Goal: Task Accomplishment & Management: Complete application form

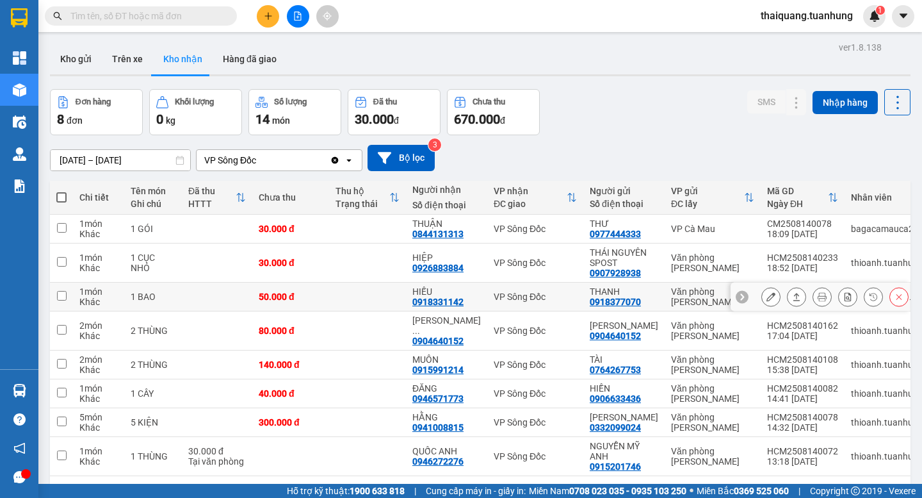
scroll to position [59, 0]
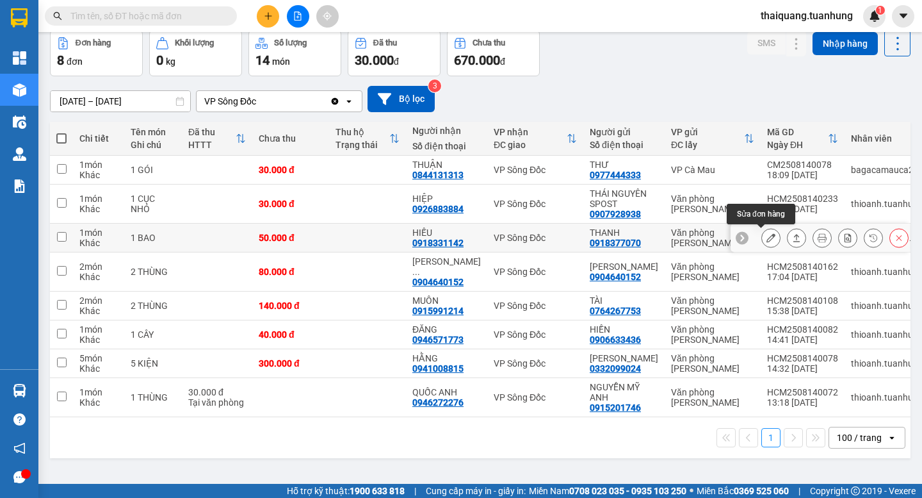
click at [762, 232] on button at bounding box center [771, 238] width 18 height 22
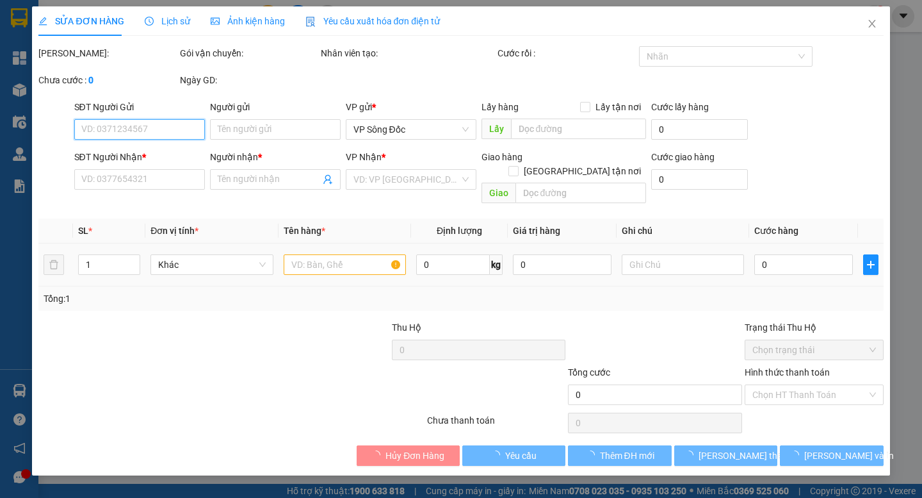
type input "0918377070"
type input "THANH"
type input "0918331142"
type input "HIẾU"
type input "50.000"
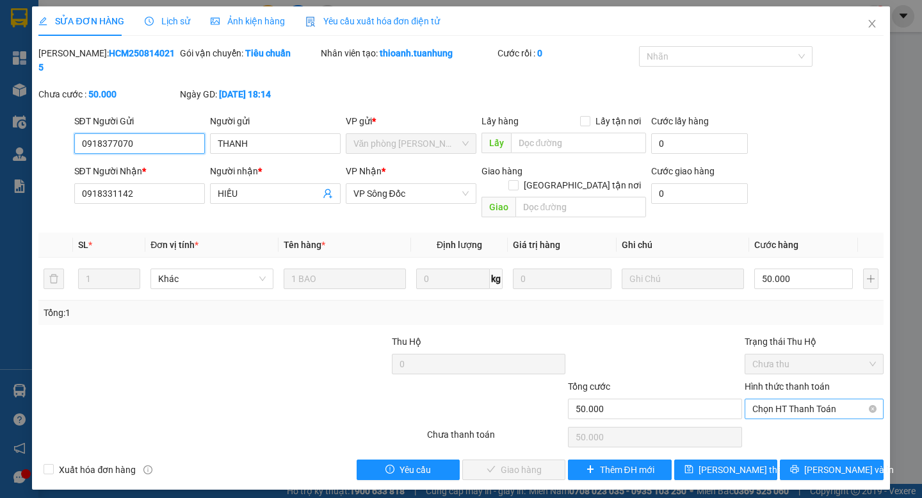
click at [765, 399] on span "Chọn HT Thanh Toán" at bounding box center [815, 408] width 124 height 19
click at [768, 405] on div "Tại văn phòng" at bounding box center [815, 406] width 124 height 14
type input "0"
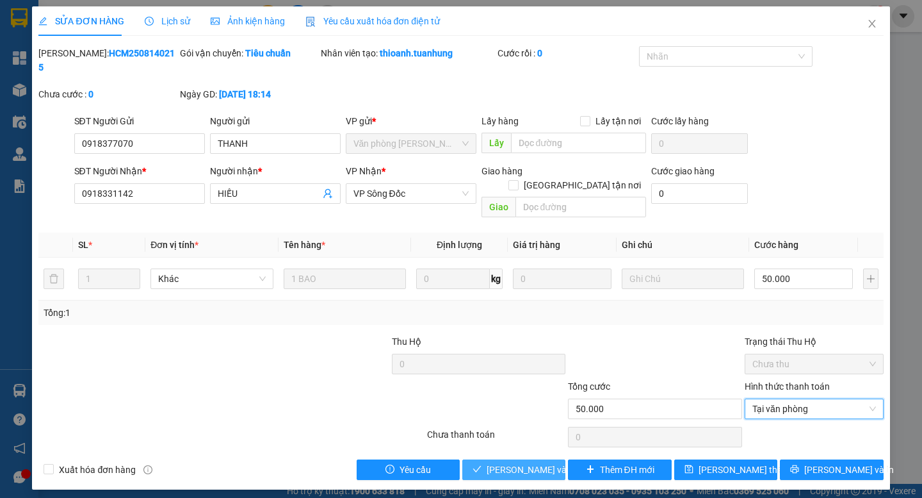
click at [496, 462] on span "[PERSON_NAME] và Giao hàng" at bounding box center [548, 469] width 123 height 14
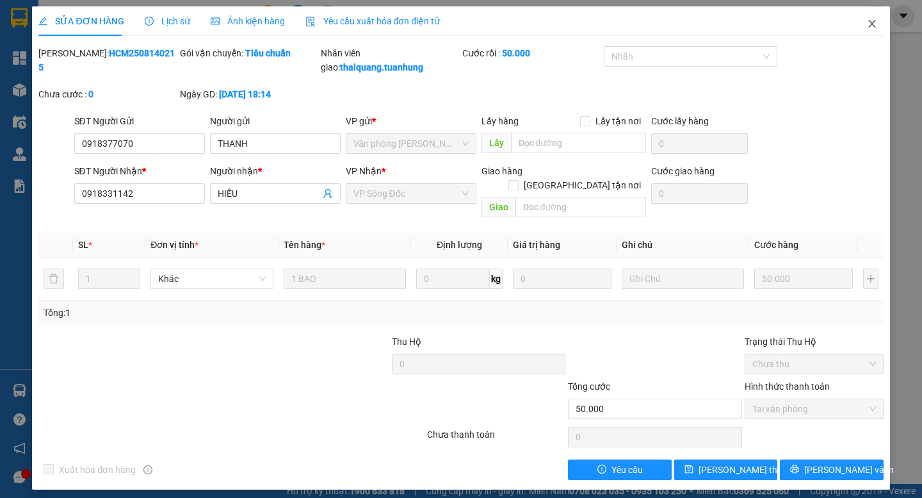
click at [870, 28] on icon "close" at bounding box center [872, 24] width 10 height 10
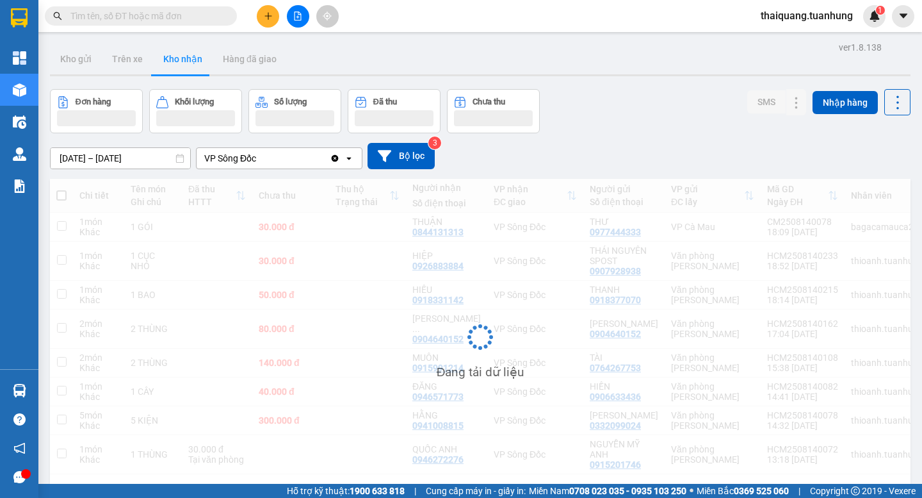
click at [628, 101] on div "Đơn hàng Khối lượng Số lượng Đã thu Chưa thu SMS Nhập hàng" at bounding box center [480, 111] width 861 height 44
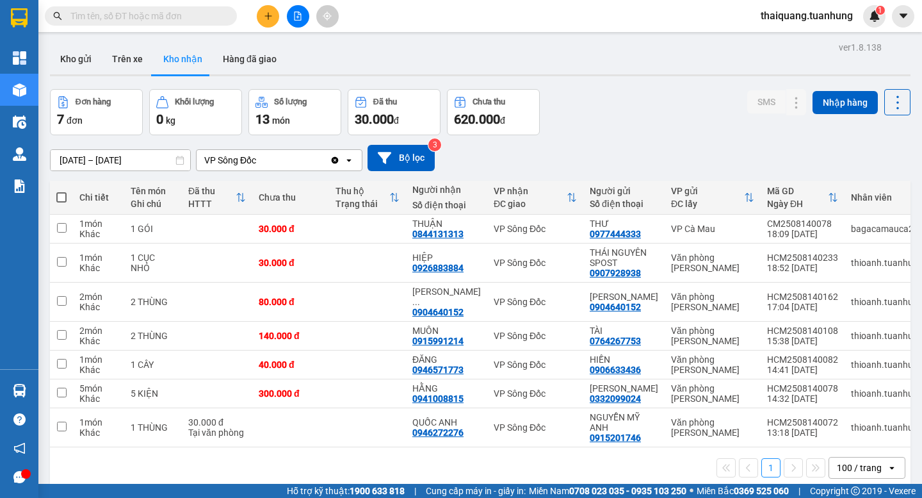
scroll to position [59, 0]
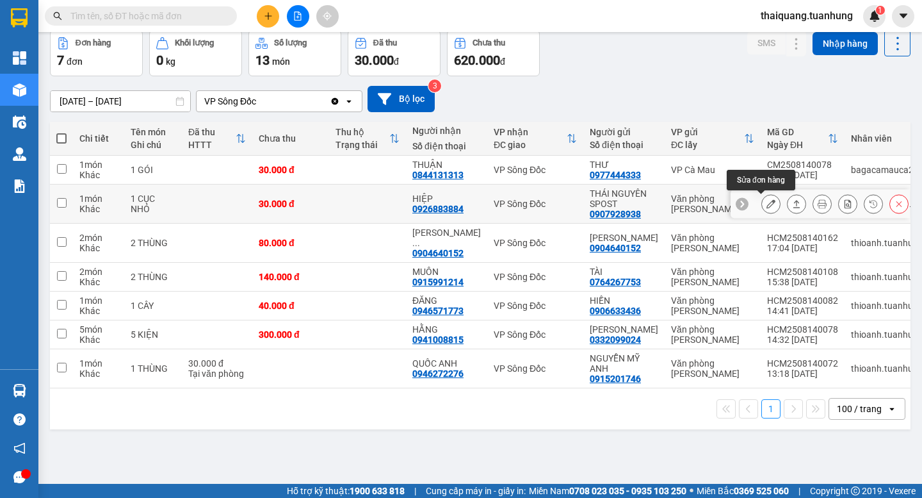
click at [767, 207] on icon at bounding box center [771, 203] width 9 height 9
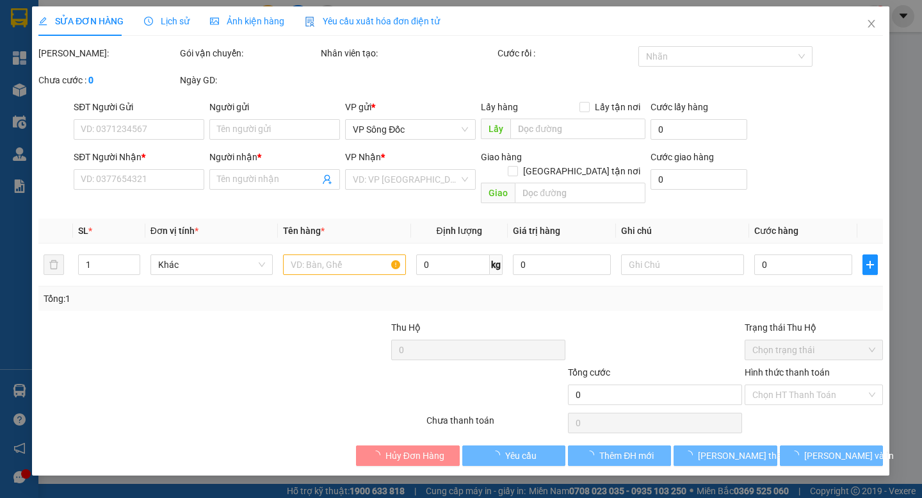
type input "0907928938"
type input "THÁI NGUYÊN SPOST"
type input "0926883884"
type input "HIỆP"
type input "30.000"
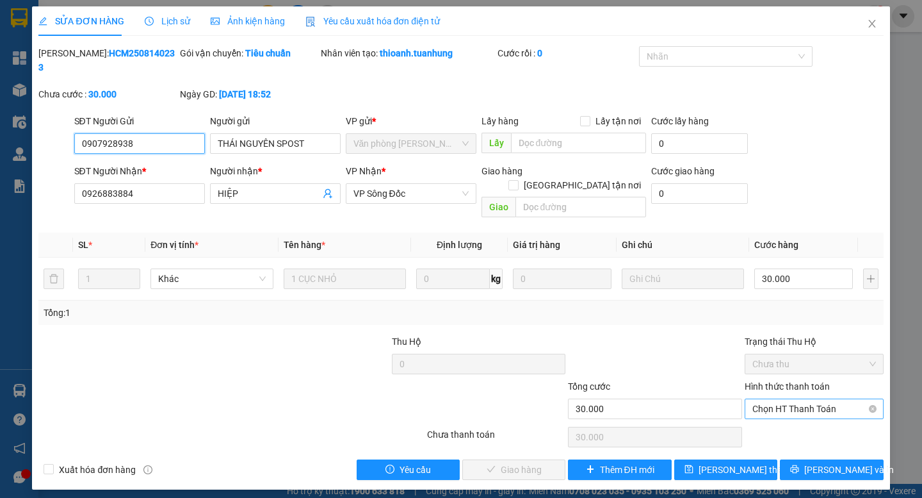
click at [792, 399] on span "Chọn HT Thanh Toán" at bounding box center [815, 408] width 124 height 19
click at [791, 410] on div "Tại văn phòng" at bounding box center [815, 406] width 124 height 14
type input "0"
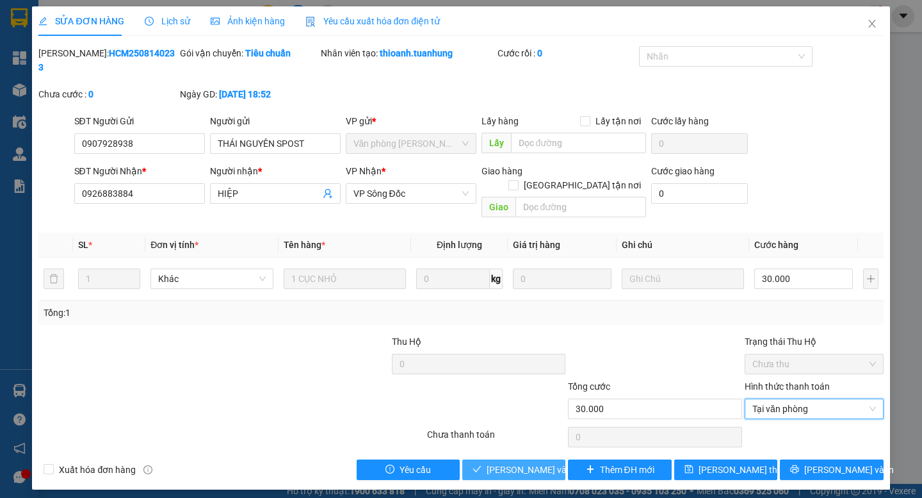
click at [530, 462] on span "[PERSON_NAME] và Giao hàng" at bounding box center [548, 469] width 123 height 14
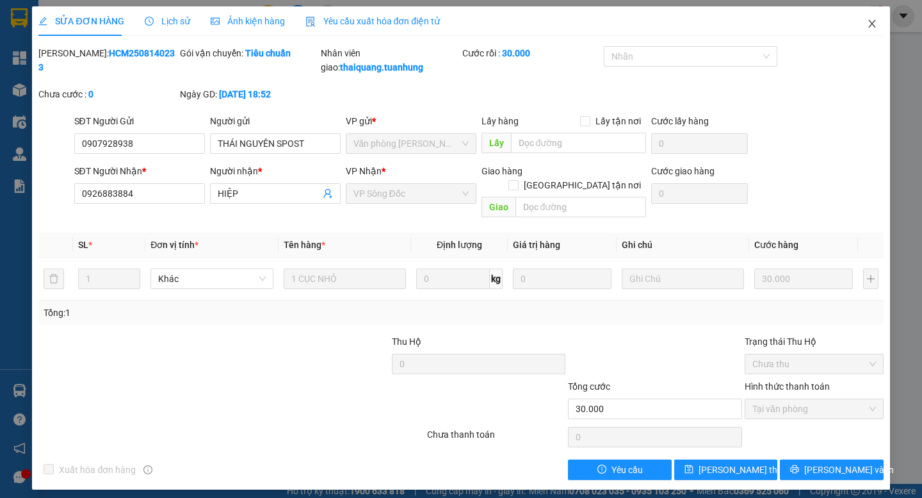
click at [868, 27] on icon "close" at bounding box center [872, 24] width 10 height 10
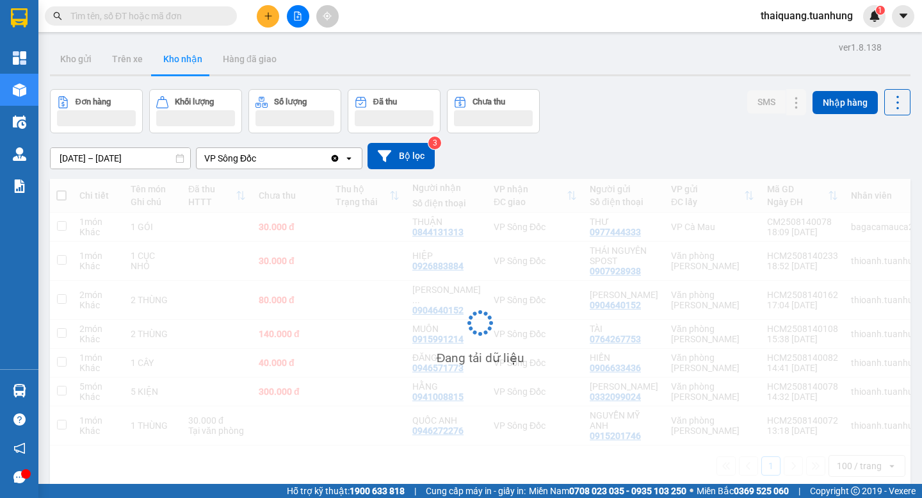
click at [644, 127] on div "Đơn hàng Khối lượng Số lượng Đã thu Chưa thu SMS Nhập hàng" at bounding box center [480, 111] width 861 height 44
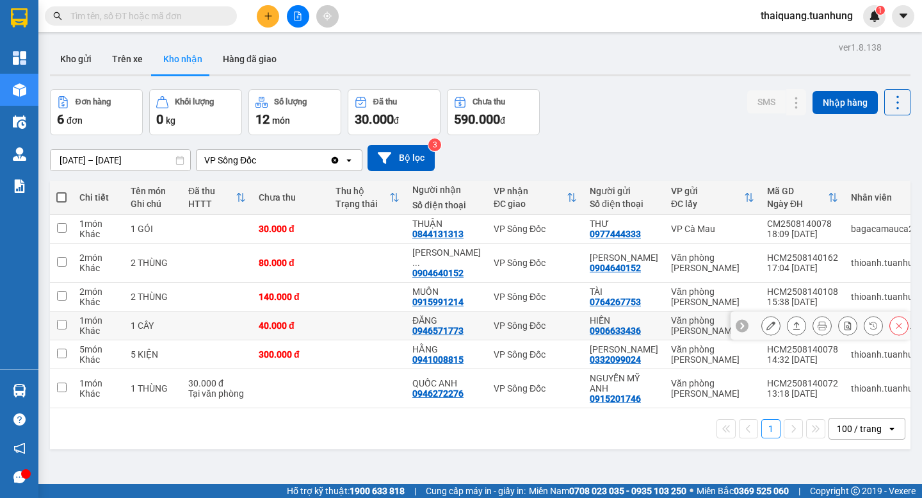
scroll to position [59, 0]
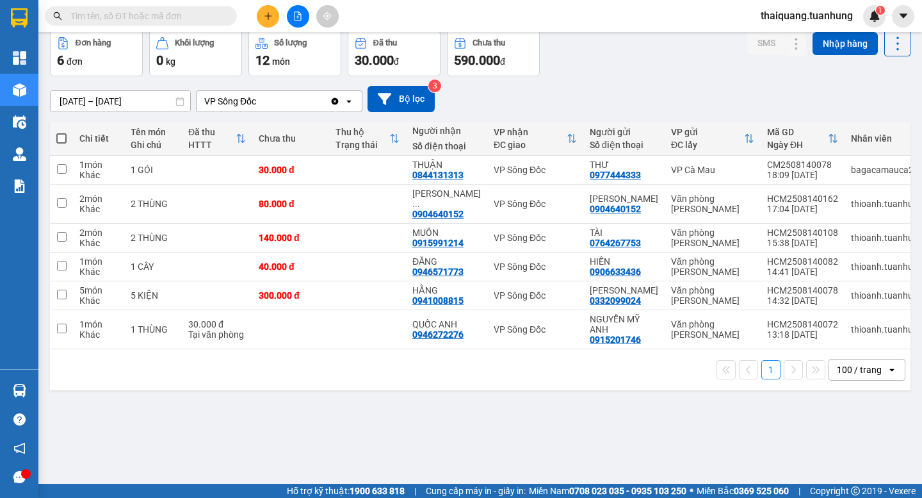
click at [400, 432] on div "ver 1.8.138 Kho gửi Trên xe Kho nhận Hàng đã giao Đơn hàng 6 đơn Khối lượng 0 k…" at bounding box center [480, 229] width 871 height 498
